Goal: Use online tool/utility: Utilize a website feature to perform a specific function

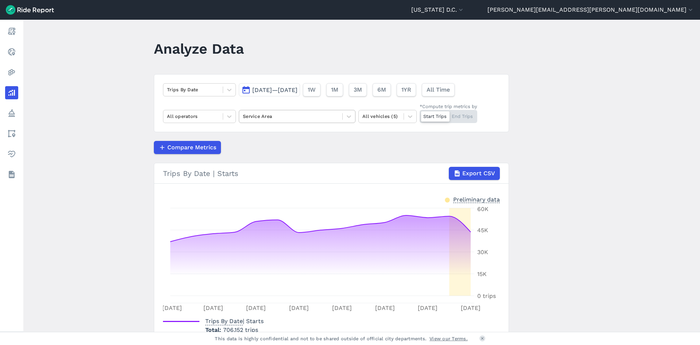
click at [266, 114] on div at bounding box center [291, 116] width 96 height 8
type input "wash"
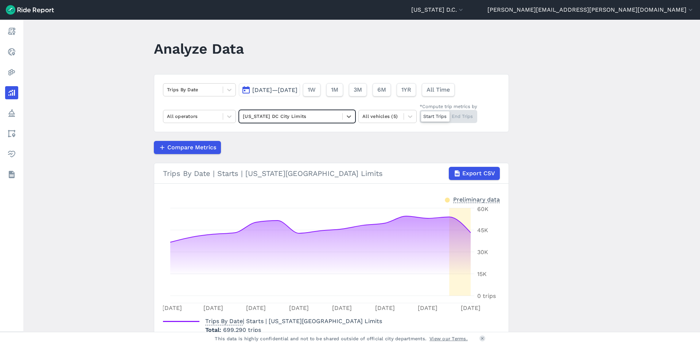
click at [456, 117] on div "Start Trips End Trips" at bounding box center [449, 116] width 58 height 13
click at [420, 115] on input "*Compute trip metrics by Start Trips End Trips" at bounding box center [420, 112] width 0 height 5
click at [298, 91] on span "[DATE]—[DATE]" at bounding box center [274, 89] width 45 height 7
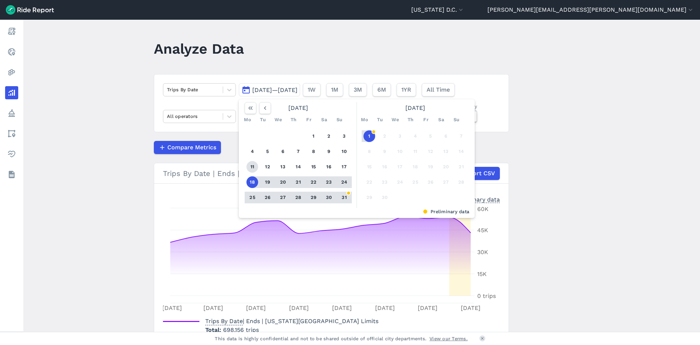
click at [255, 165] on button "11" at bounding box center [253, 167] width 12 height 12
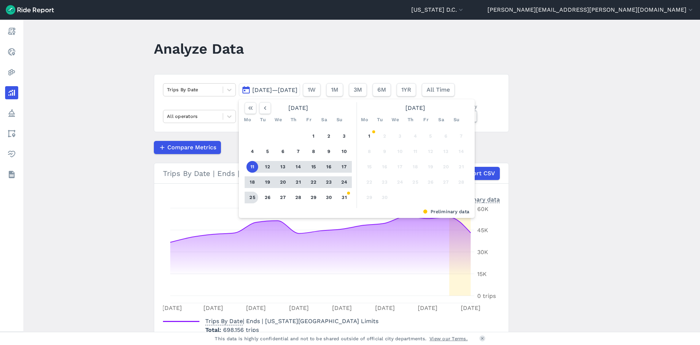
click at [248, 199] on button "25" at bounding box center [253, 198] width 12 height 12
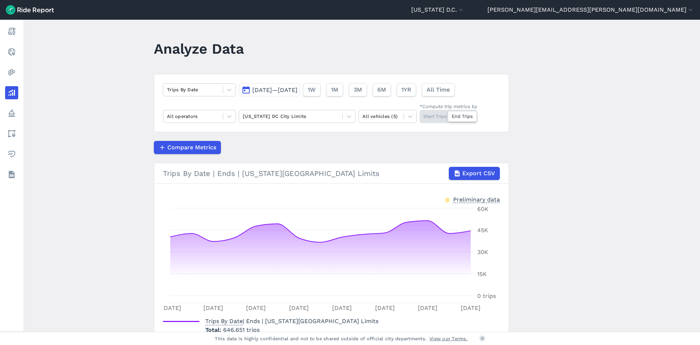
click at [298, 88] on span "[DATE]—[DATE]" at bounding box center [274, 89] width 45 height 7
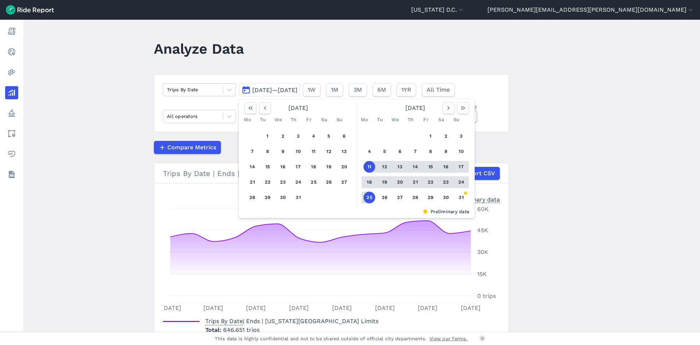
click at [367, 165] on button "11" at bounding box center [370, 167] width 12 height 12
click at [458, 179] on button "24" at bounding box center [462, 182] width 12 height 12
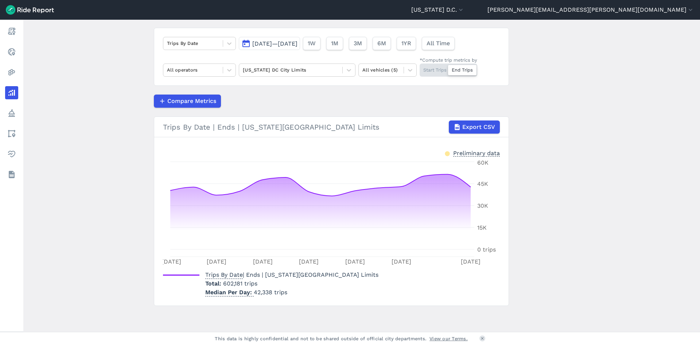
scroll to position [47, 0]
click at [300, 39] on button "[DATE]—[DATE]" at bounding box center [269, 42] width 61 height 13
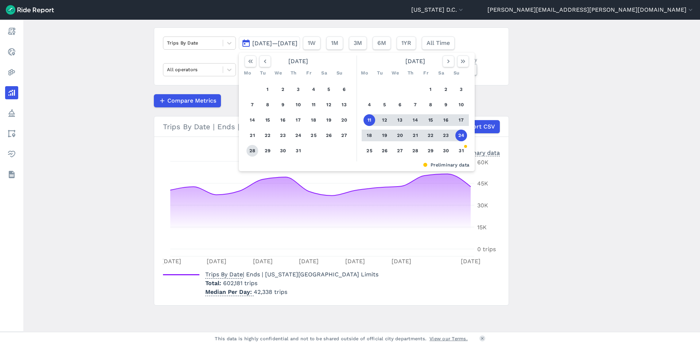
click at [250, 150] on button "28" at bounding box center [253, 151] width 12 height 12
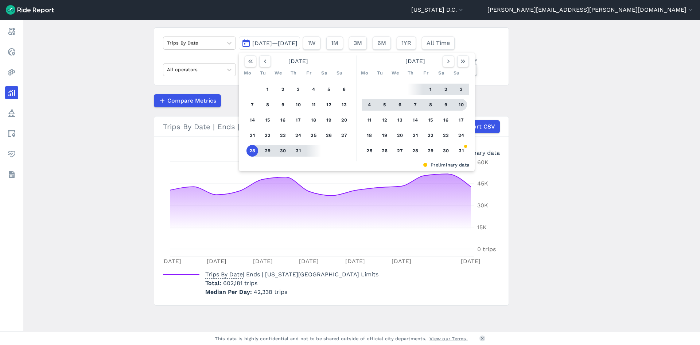
click at [456, 105] on button "10" at bounding box center [462, 105] width 12 height 12
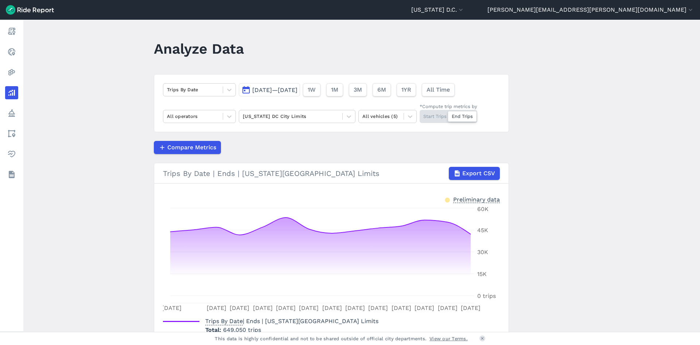
click at [298, 87] on span "[DATE]—[DATE]" at bounding box center [274, 89] width 45 height 7
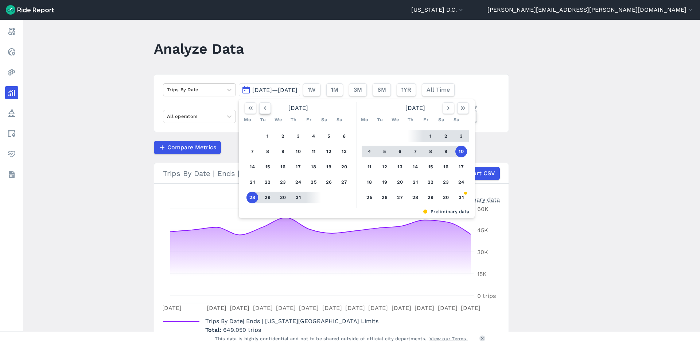
click at [266, 112] on button "button" at bounding box center [265, 108] width 12 height 12
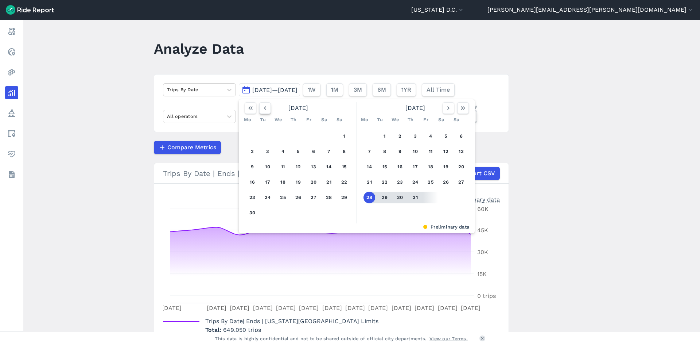
click at [266, 112] on button "button" at bounding box center [265, 108] width 12 height 12
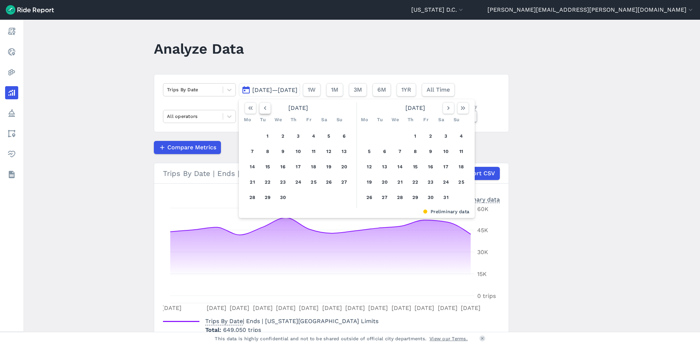
click at [266, 112] on button "button" at bounding box center [265, 108] width 12 height 12
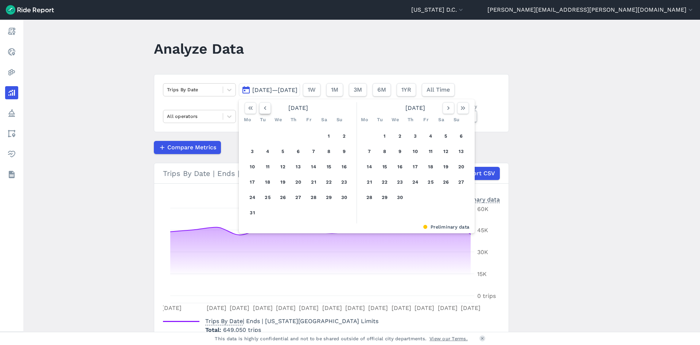
click at [266, 112] on button "button" at bounding box center [265, 108] width 12 height 12
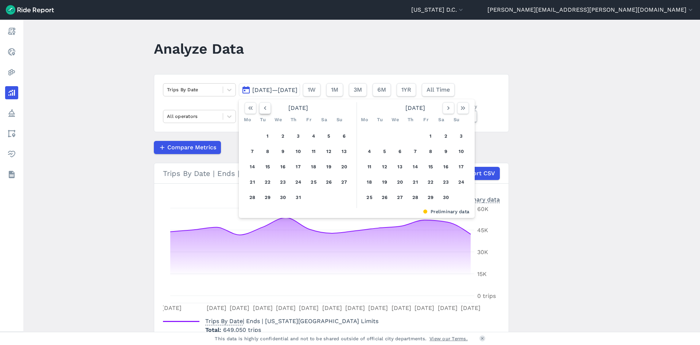
click at [266, 112] on button "button" at bounding box center [265, 108] width 12 height 12
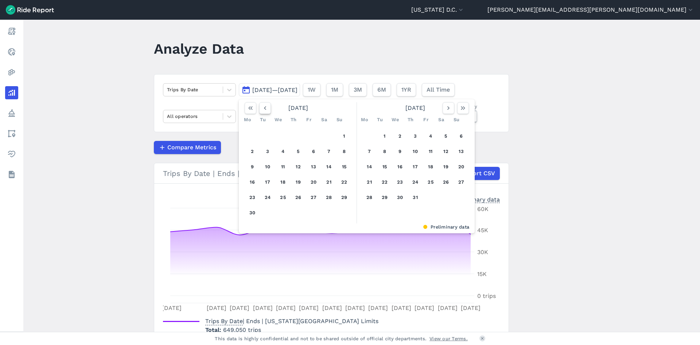
click at [266, 112] on button "button" at bounding box center [265, 108] width 12 height 12
click at [252, 180] on button "19" at bounding box center [253, 182] width 12 height 12
click at [341, 181] on button "25" at bounding box center [345, 182] width 12 height 12
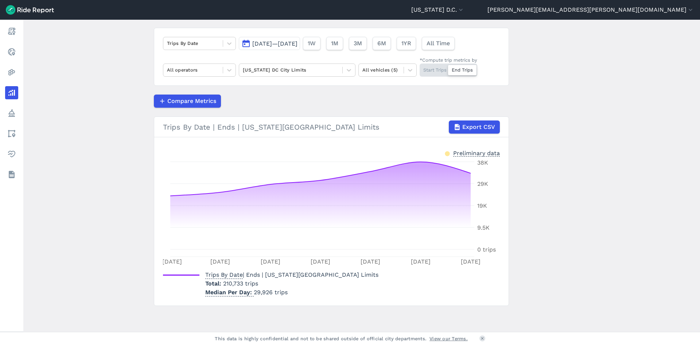
scroll to position [47, 0]
click at [287, 39] on button "[DATE]—[DATE]" at bounding box center [269, 42] width 61 height 13
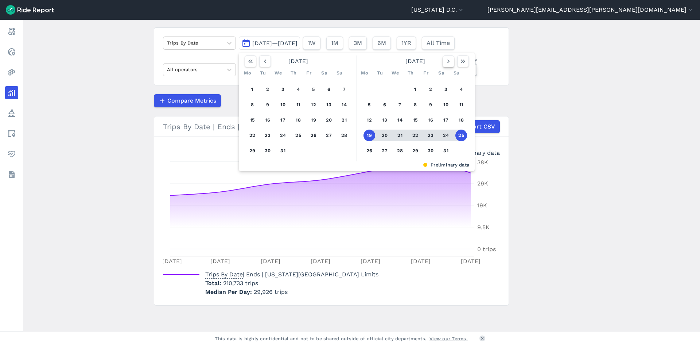
click at [445, 59] on icon "button" at bounding box center [448, 61] width 7 height 7
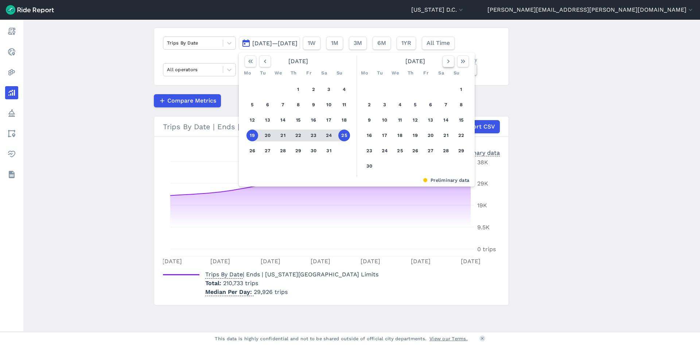
click at [446, 59] on icon "button" at bounding box center [448, 61] width 7 height 7
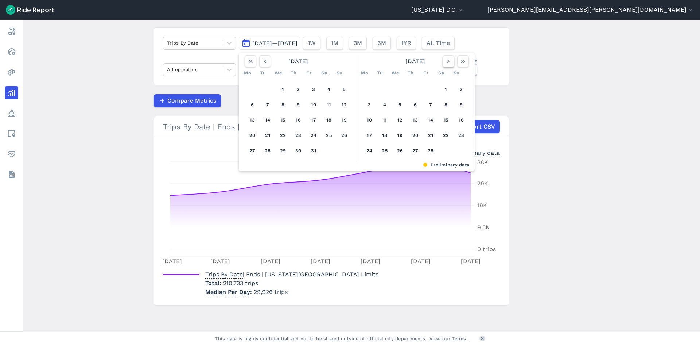
click at [446, 59] on icon "button" at bounding box center [448, 61] width 7 height 7
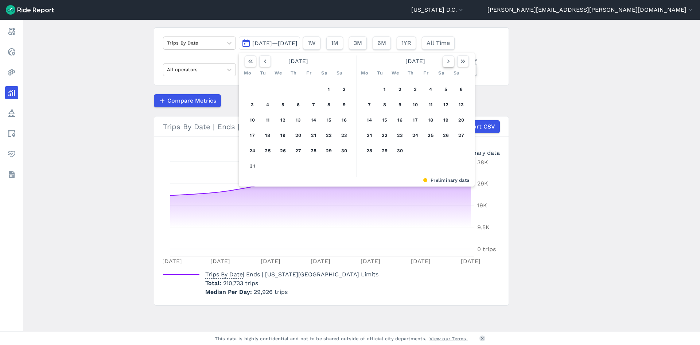
click at [446, 59] on icon "button" at bounding box center [448, 61] width 7 height 7
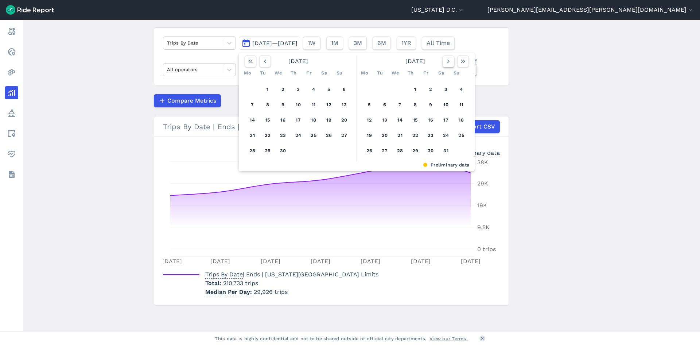
click at [446, 59] on icon "button" at bounding box center [448, 61] width 7 height 7
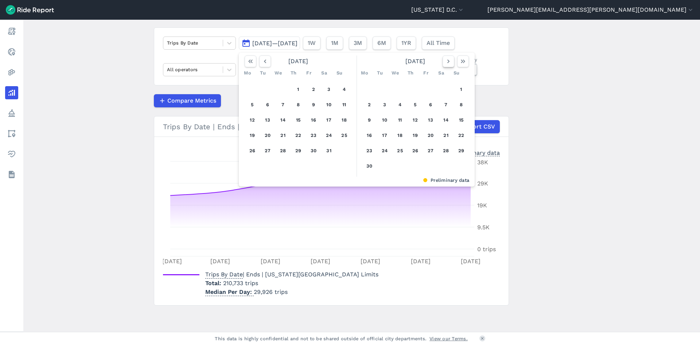
click at [446, 59] on icon "button" at bounding box center [448, 61] width 7 height 7
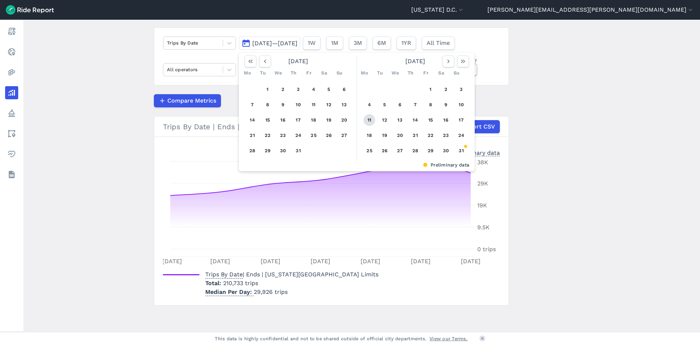
click at [370, 118] on button "11" at bounding box center [370, 120] width 12 height 12
click at [460, 120] on button "17" at bounding box center [462, 120] width 12 height 12
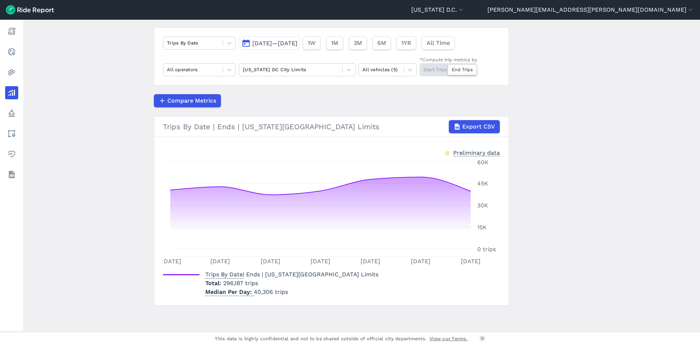
click at [298, 42] on span "[DATE]—[DATE]" at bounding box center [274, 43] width 45 height 7
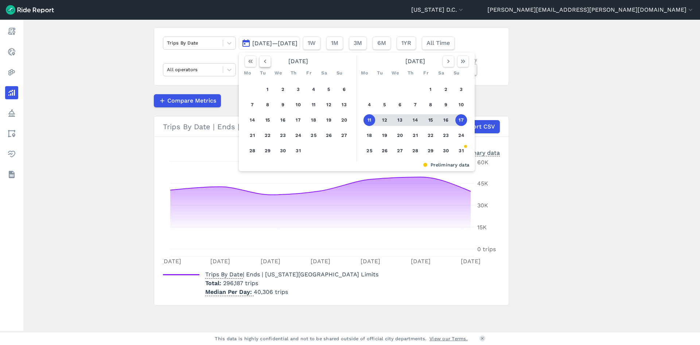
click at [262, 61] on icon "button" at bounding box center [265, 61] width 7 height 7
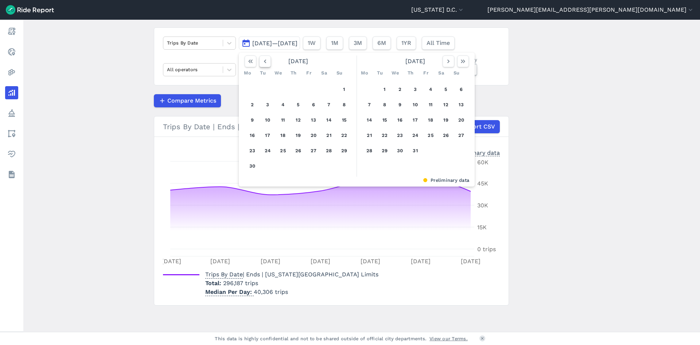
click at [262, 61] on icon "button" at bounding box center [265, 61] width 7 height 7
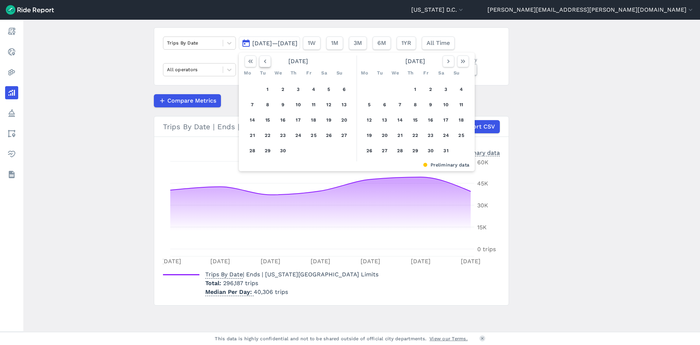
click at [262, 61] on icon "button" at bounding box center [265, 61] width 7 height 7
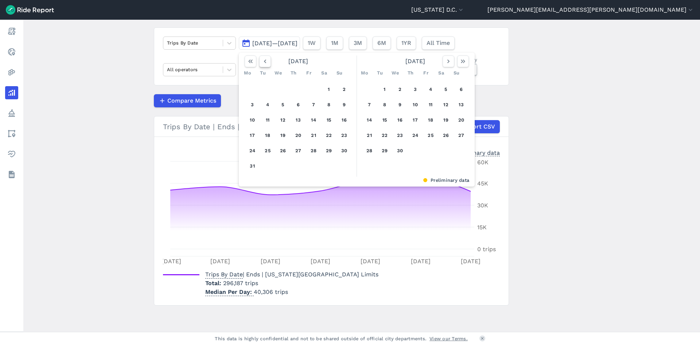
click at [262, 61] on icon "button" at bounding box center [265, 61] width 7 height 7
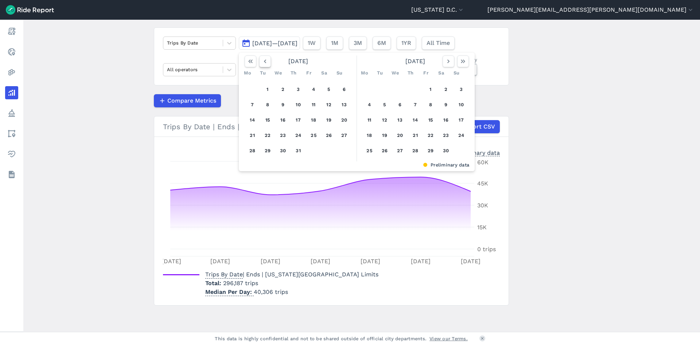
click at [262, 61] on icon "button" at bounding box center [265, 61] width 7 height 7
click at [251, 120] on button "12" at bounding box center [253, 120] width 12 height 12
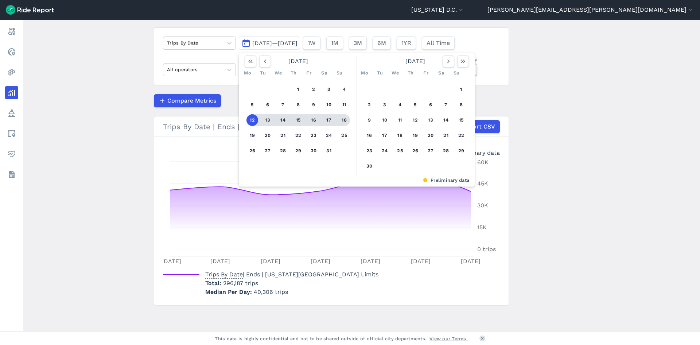
click at [341, 117] on button "18" at bounding box center [345, 120] width 12 height 12
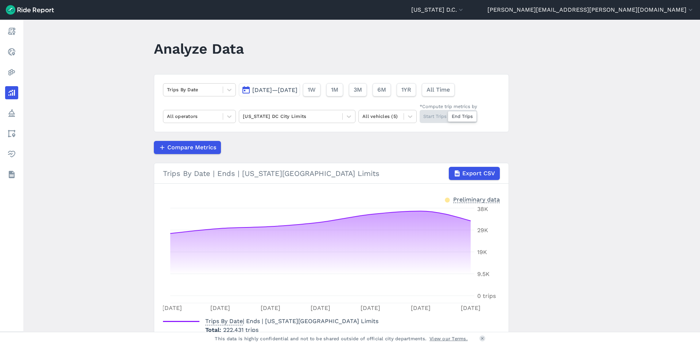
click at [298, 93] on button "[DATE]—[DATE]" at bounding box center [269, 89] width 61 height 13
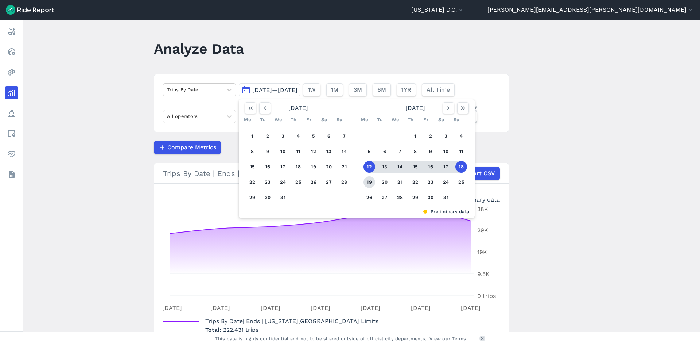
click at [371, 181] on button "19" at bounding box center [370, 182] width 12 height 12
click at [461, 182] on button "25" at bounding box center [462, 182] width 12 height 12
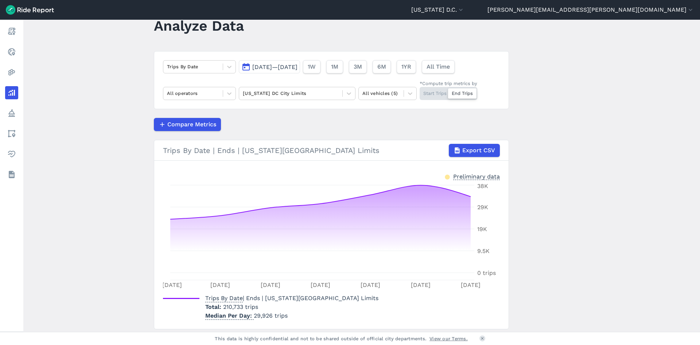
scroll to position [10, 0]
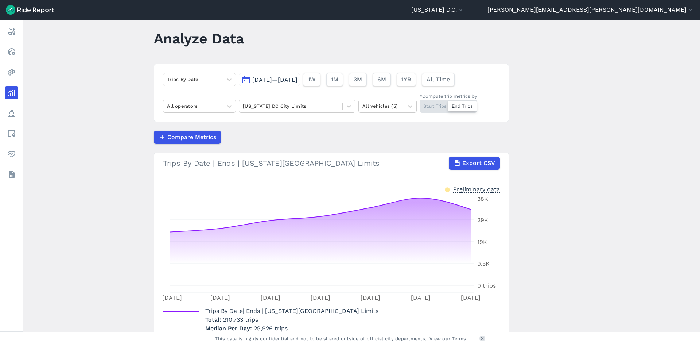
click at [274, 74] on button "[DATE]—[DATE]" at bounding box center [269, 79] width 61 height 13
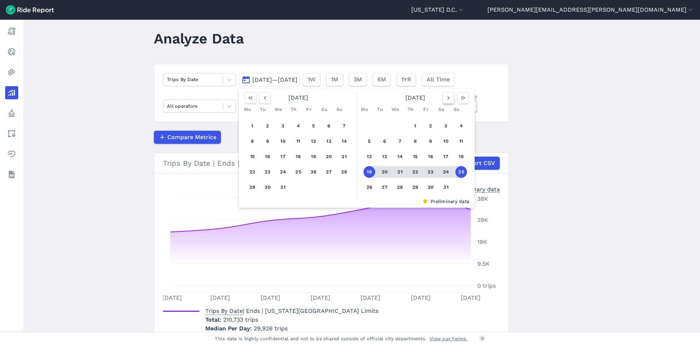
click at [448, 97] on use "button" at bounding box center [449, 98] width 2 height 4
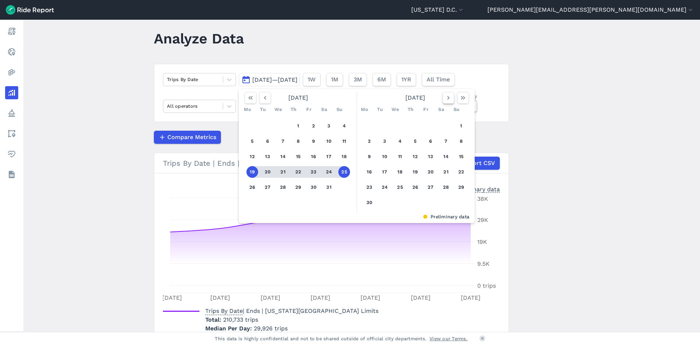
click at [448, 97] on use "button" at bounding box center [449, 98] width 2 height 4
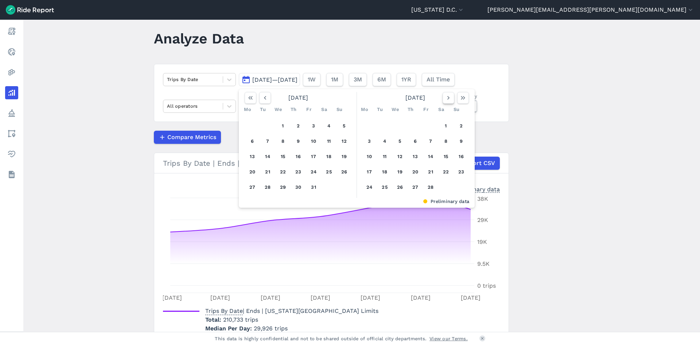
click at [448, 97] on use "button" at bounding box center [449, 98] width 2 height 4
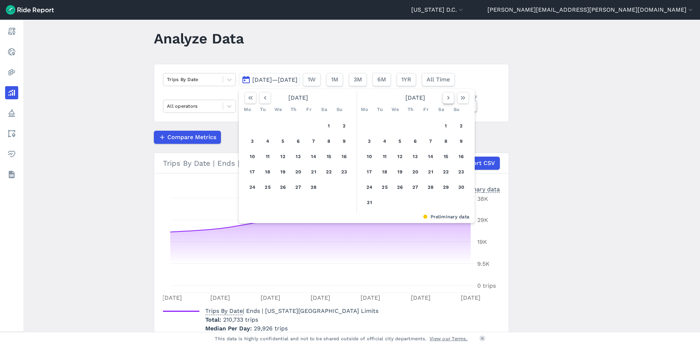
click at [448, 97] on use "button" at bounding box center [449, 98] width 2 height 4
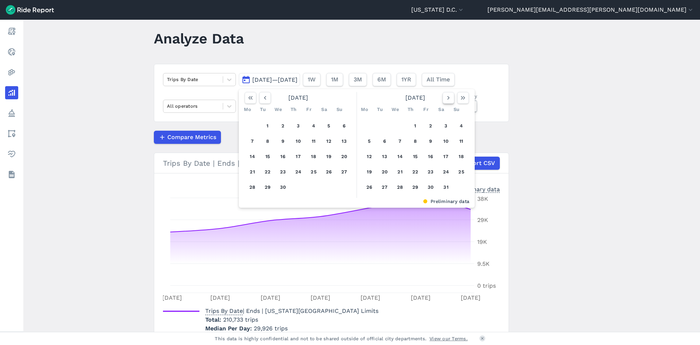
click at [448, 97] on use "button" at bounding box center [449, 98] width 2 height 4
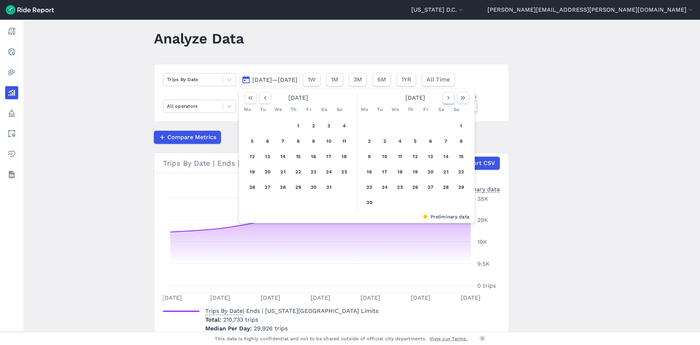
click at [448, 97] on use "button" at bounding box center [449, 98] width 2 height 4
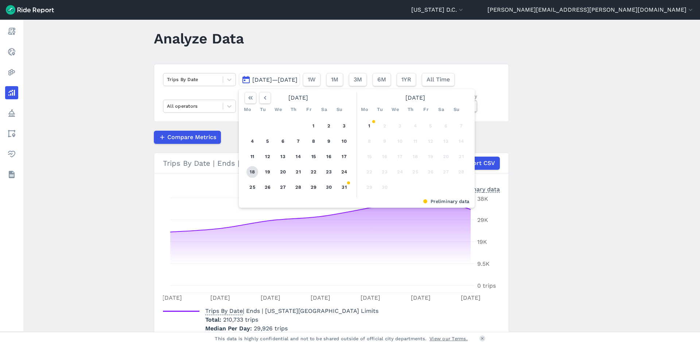
click at [251, 171] on button "18" at bounding box center [253, 172] width 12 height 12
click at [343, 172] on button "24" at bounding box center [345, 172] width 12 height 12
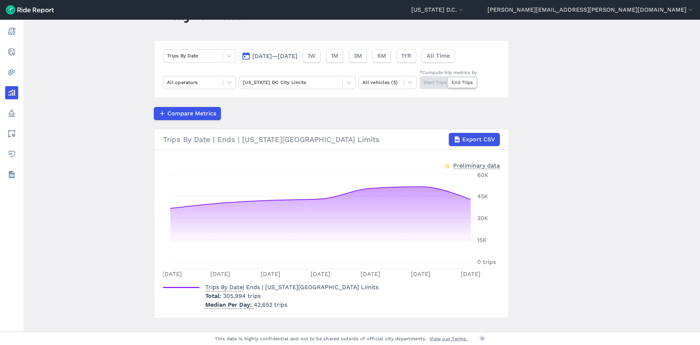
scroll to position [47, 0]
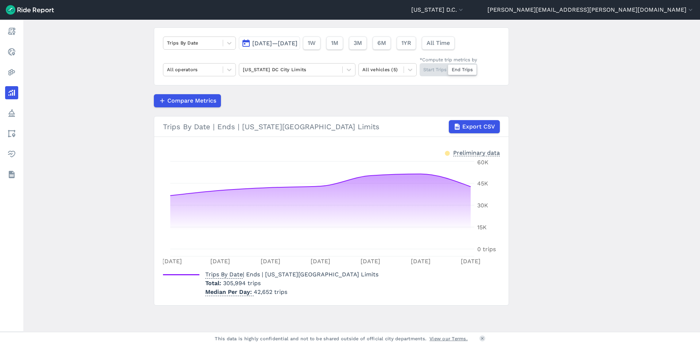
click at [628, 233] on main "Analyze Data Trips By Date [DATE]—[DATE] 1W 1M 3M 6M 1YR All Time All operators…" at bounding box center [361, 176] width 677 height 312
